Goal: Task Accomplishment & Management: Use online tool/utility

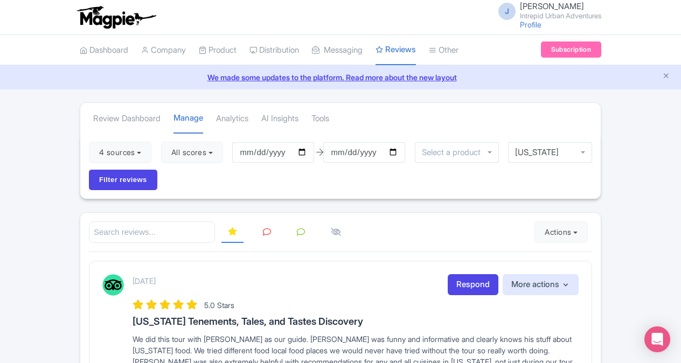
scroll to position [48, 0]
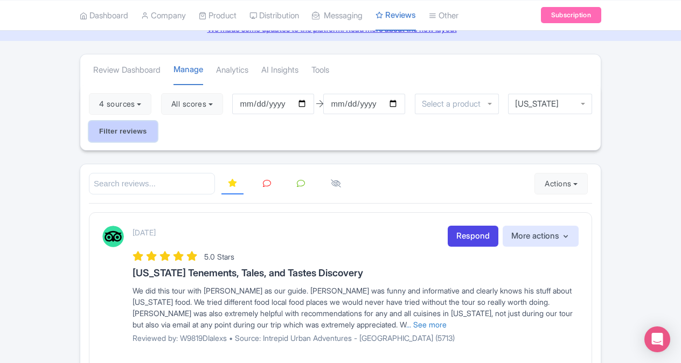
click at [113, 136] on input "Filter reviews" at bounding box center [123, 131] width 68 height 20
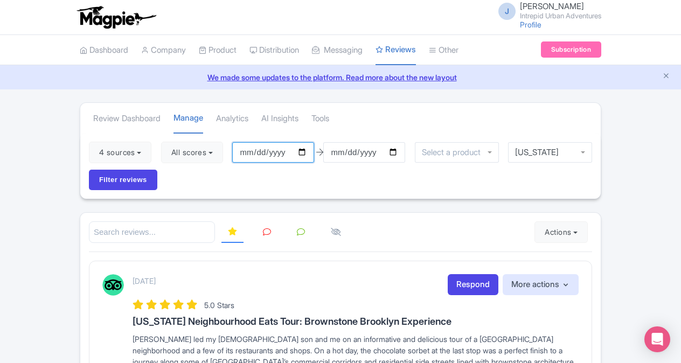
click at [304, 151] on input "[DATE]" at bounding box center [273, 152] width 82 height 20
click at [390, 184] on div "4 sources Select all Deselect all Select all Deselect all Urban Adventures - US…" at bounding box center [340, 166] width 520 height 66
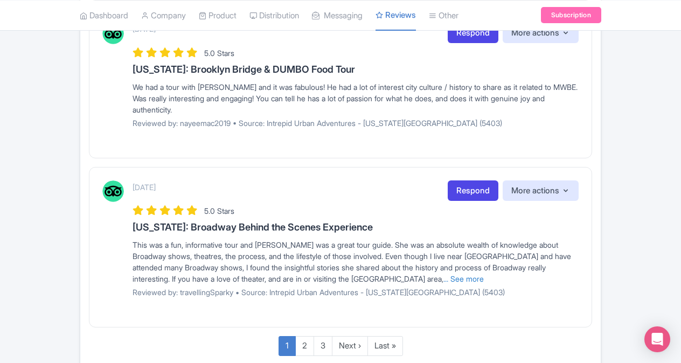
scroll to position [1517, 0]
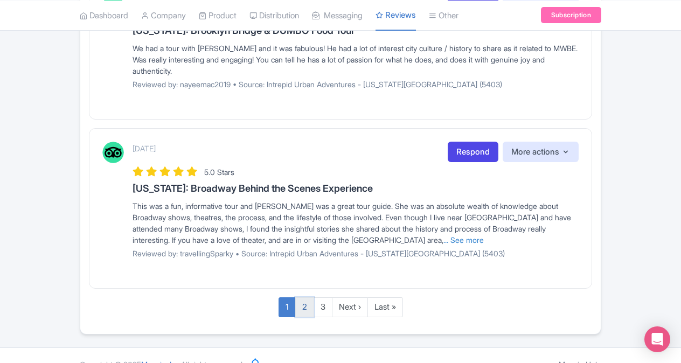
click at [300, 297] on link "2" at bounding box center [304, 307] width 19 height 20
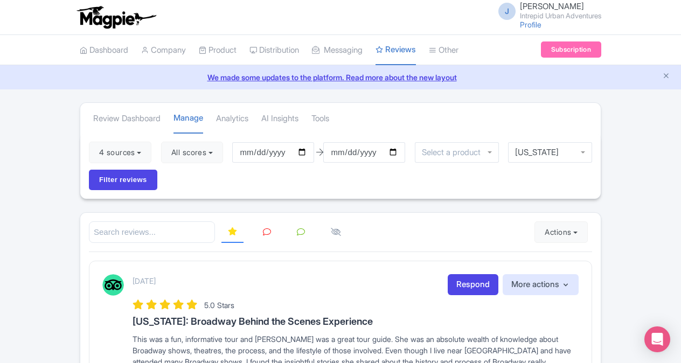
scroll to position [250, 0]
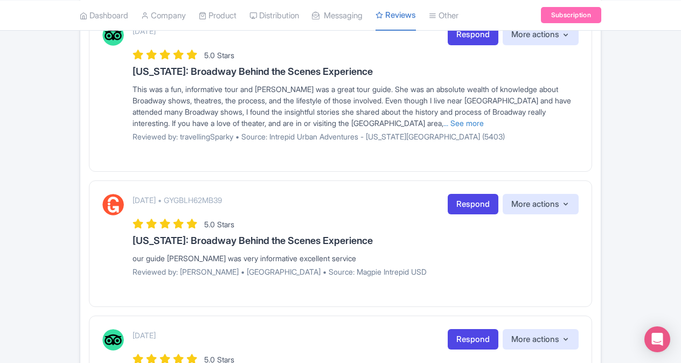
click at [300, 292] on div "[DATE] • GYGBLH62MB39 Respond More actions Hide from this page Hide from review…" at bounding box center [340, 243] width 503 height 127
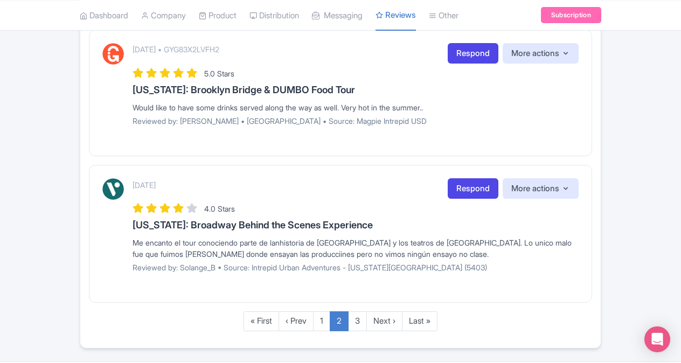
scroll to position [1438, 0]
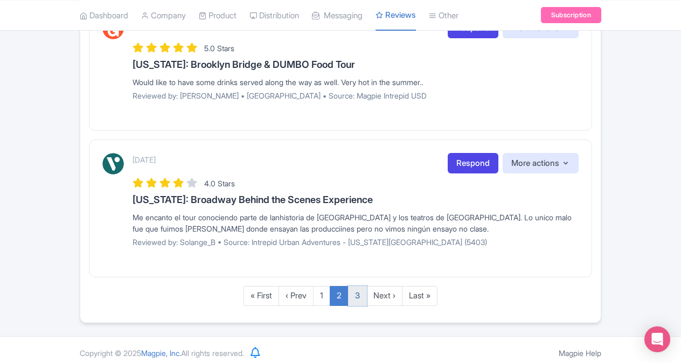
click at [351, 286] on link "3" at bounding box center [357, 296] width 19 height 20
